Goal: Transaction & Acquisition: Subscribe to service/newsletter

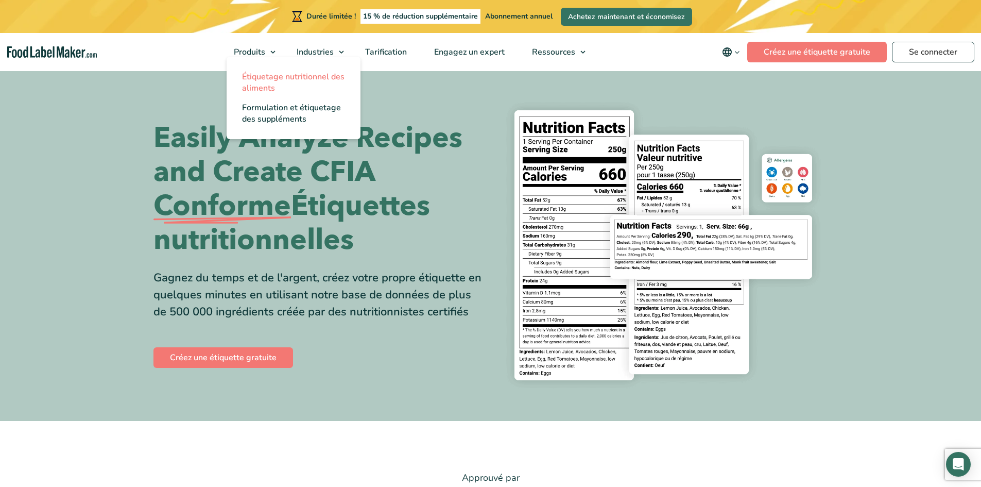
click at [319, 76] on font "Étiquetage nutritionnel des aliments" at bounding box center [293, 82] width 103 height 23
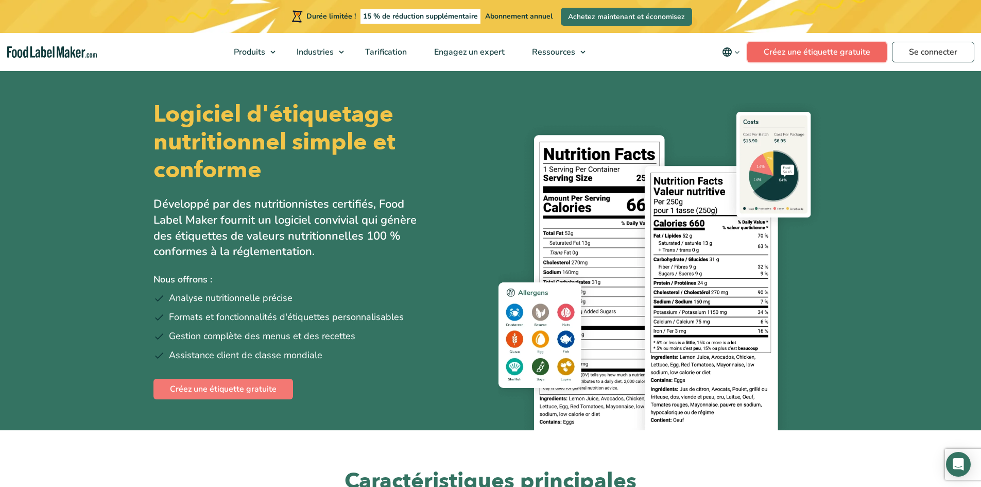
drag, startPoint x: 0, startPoint y: 0, endPoint x: 836, endPoint y: 49, distance: 837.1
click at [836, 49] on font "Créez une étiquette gratuite" at bounding box center [817, 51] width 107 height 11
